Goal: Obtain resource: Obtain resource

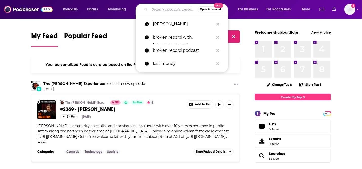
click at [159, 9] on input "Search podcasts, credits, & more..." at bounding box center [174, 9] width 48 height 8
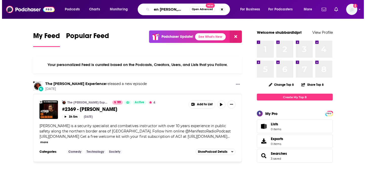
scroll to position [0, 8]
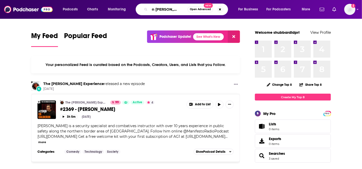
type input "when [PERSON_NAME] met [PERSON_NAME]"
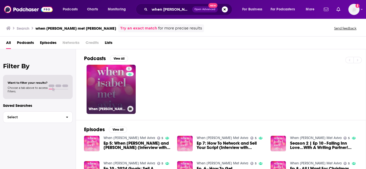
click at [112, 86] on link "5 When Isabel Met Aviva" at bounding box center [111, 89] width 49 height 49
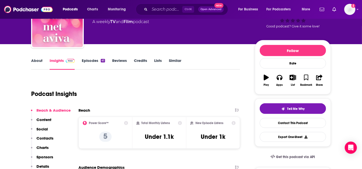
scroll to position [41, 0]
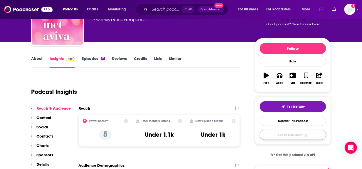
click at [291, 133] on button "Export One-Sheet" at bounding box center [293, 135] width 66 height 10
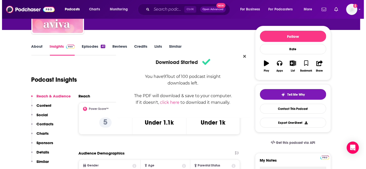
scroll to position [0, 0]
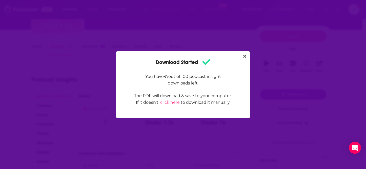
click at [252, 20] on div "Download Started You have 97 out of 100 podcast insight downloads left. The PDF…" at bounding box center [183, 84] width 366 height 169
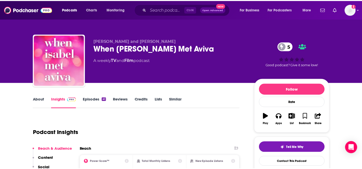
scroll to position [53, 0]
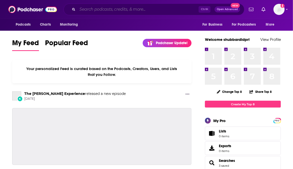
click at [92, 12] on input "Search podcasts, credits, & more..." at bounding box center [137, 9] width 121 height 8
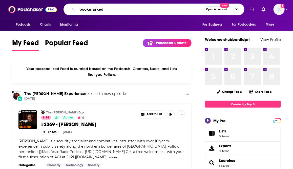
type input "bookmarked"
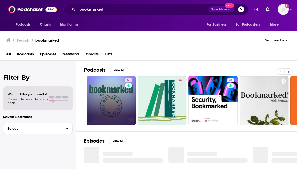
click at [101, 116] on link "65" at bounding box center [111, 100] width 49 height 49
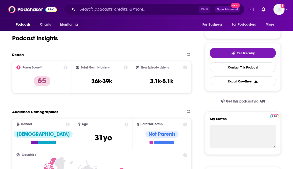
scroll to position [94, 0]
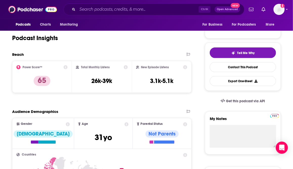
click at [4, 18] on div "Podcasts Charts Monitoring Ctrl K Open Advanced New For Business For Podcasters…" at bounding box center [146, 9] width 293 height 19
